Goal: Find specific page/section

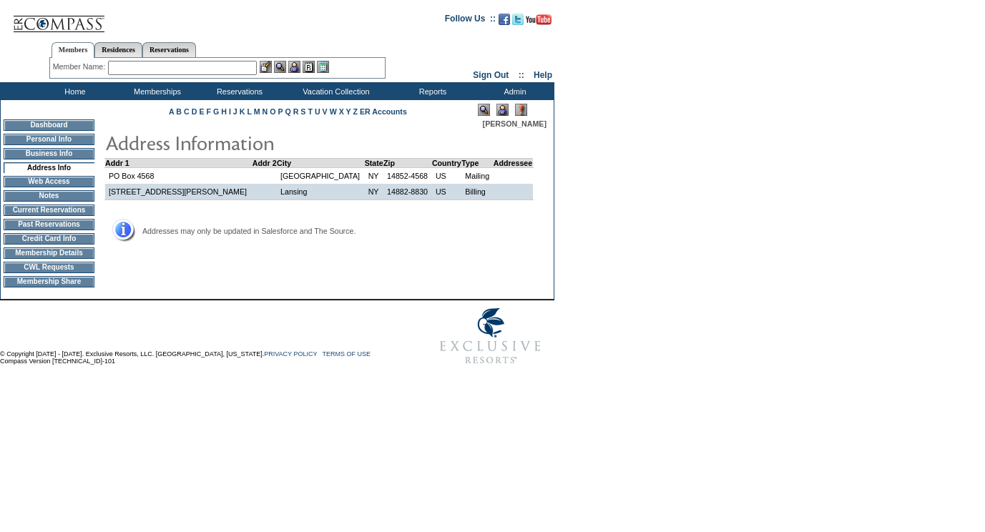
click at [55, 257] on td "Membership Details" at bounding box center [49, 252] width 91 height 11
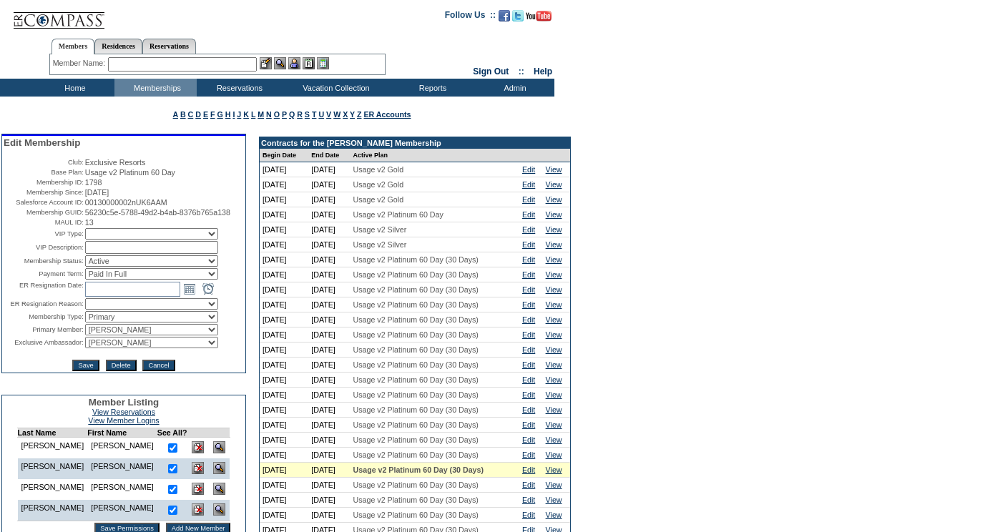
scroll to position [3, 0]
